Goal: Communication & Community: Answer question/provide support

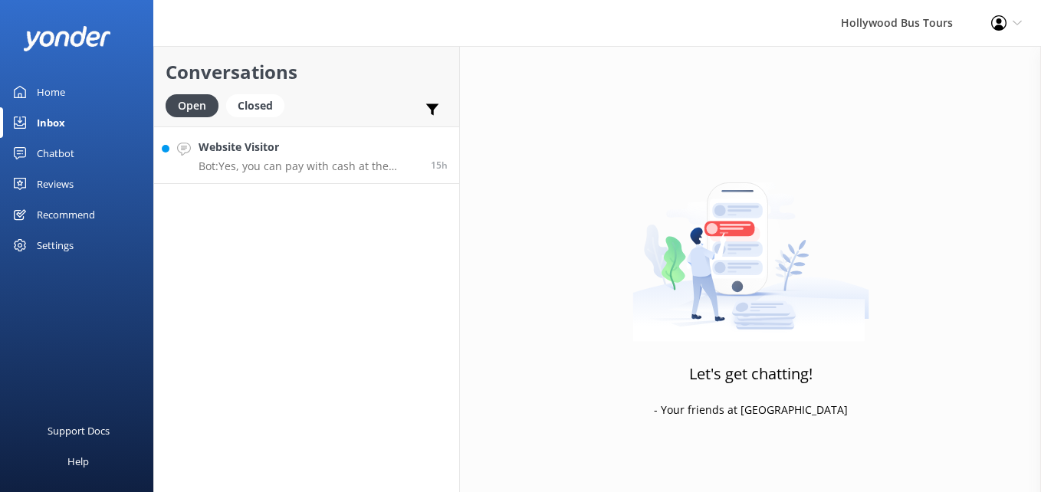
click at [263, 179] on link "Website Visitor Bot: Yes, you can pay with cash at the check-in location for yo…" at bounding box center [306, 154] width 305 height 57
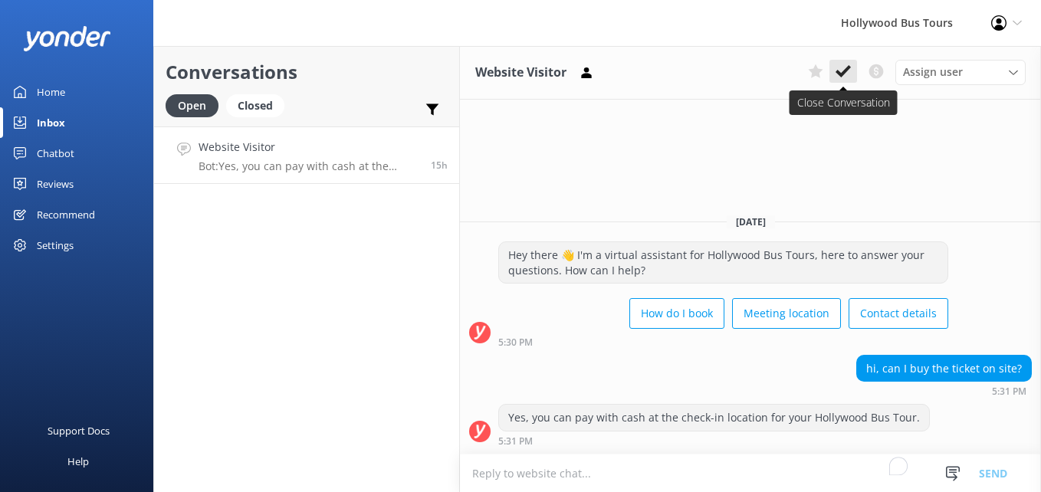
click at [841, 74] on use at bounding box center [842, 71] width 15 height 12
